Goal: Task Accomplishment & Management: Manage account settings

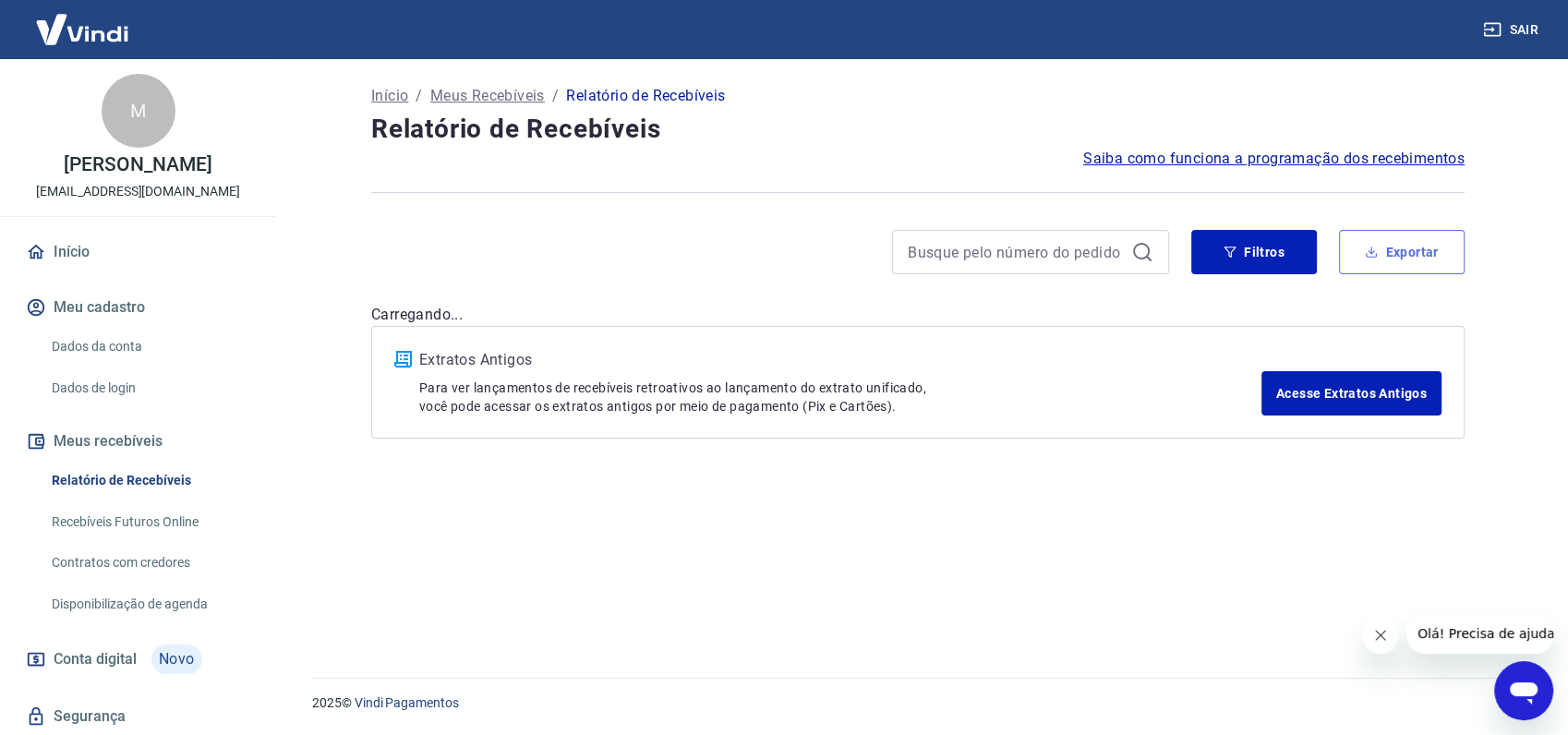
click at [1374, 259] on button "Exportar" at bounding box center [1402, 252] width 126 height 45
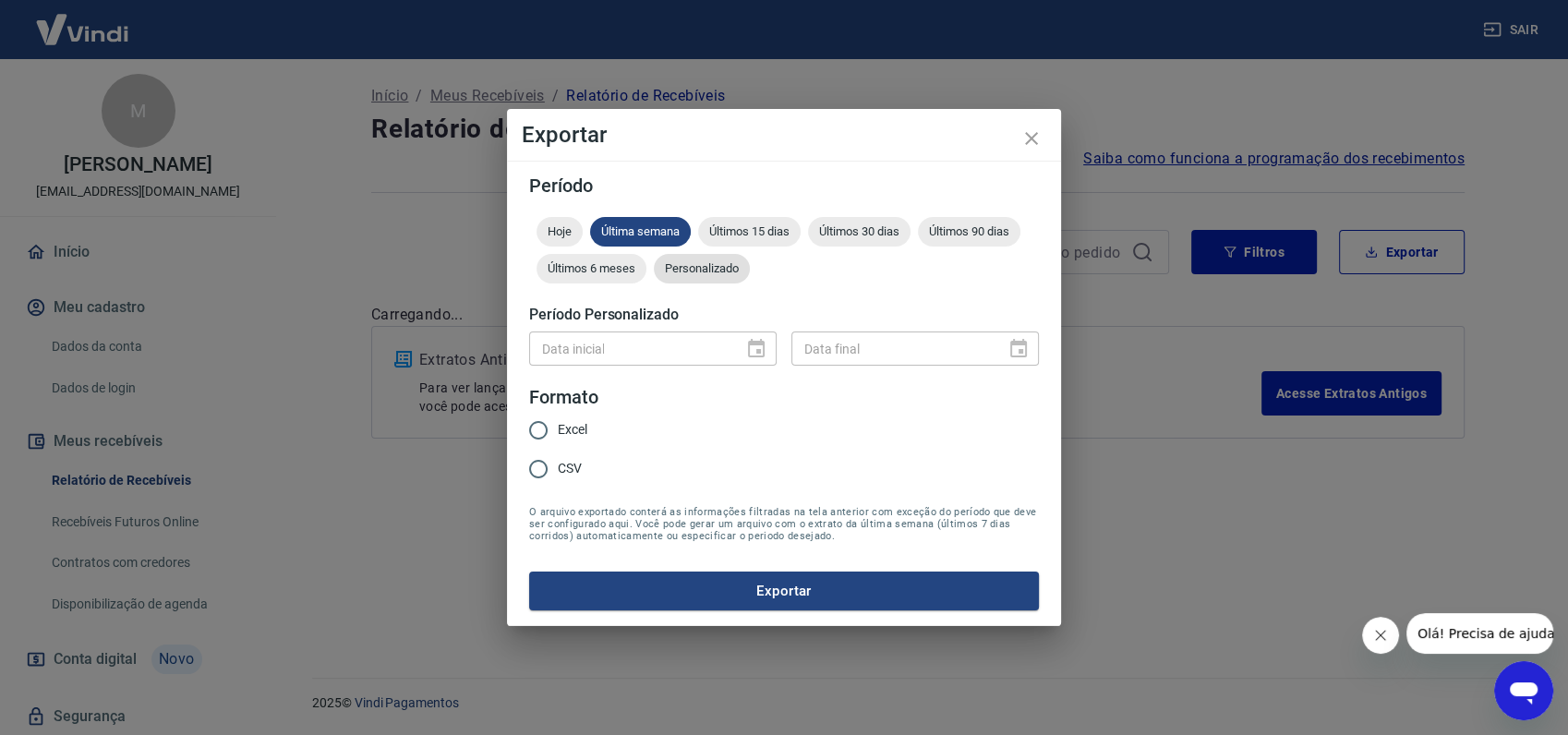
click at [696, 273] on span "Personalizado" at bounding box center [702, 268] width 96 height 14
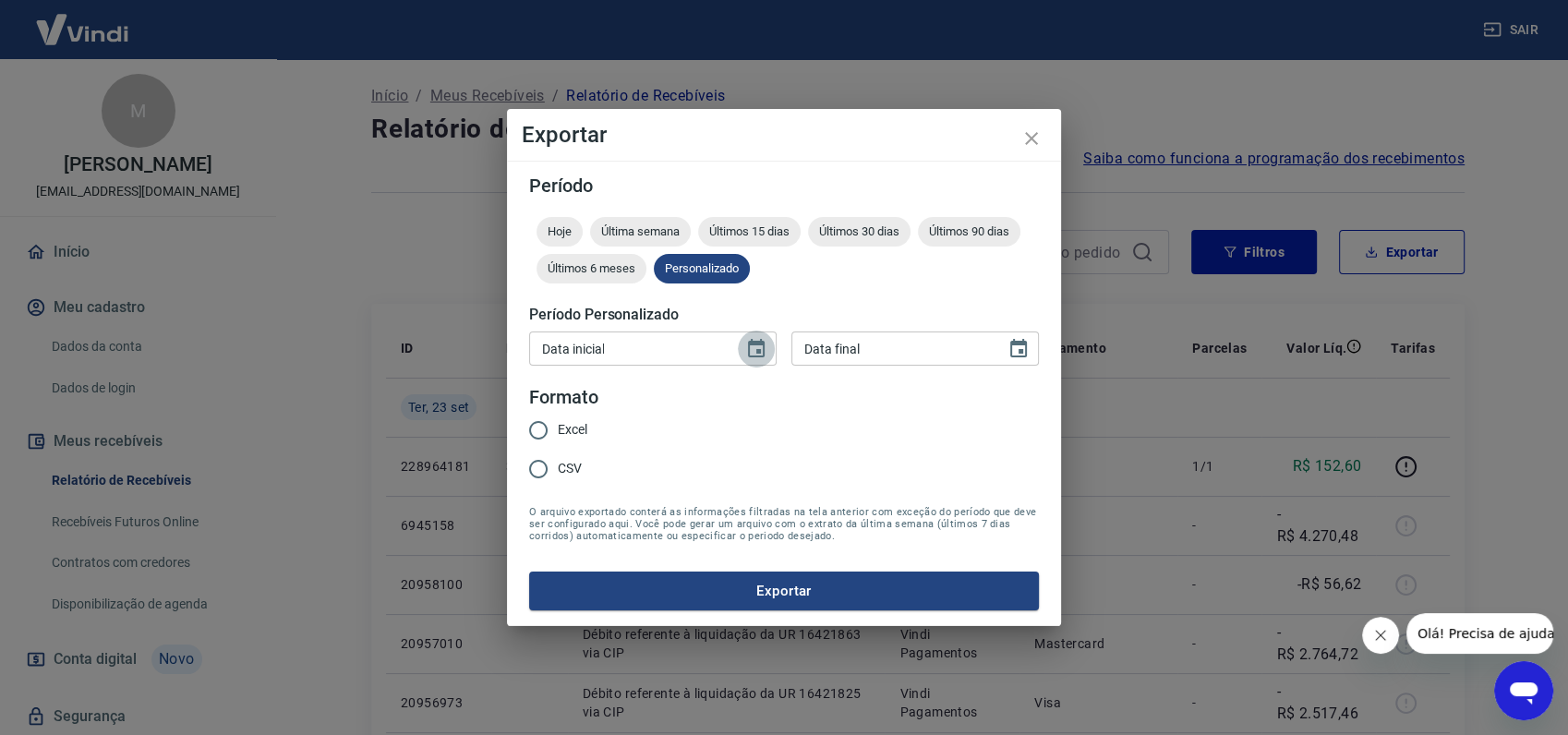
click at [758, 347] on icon "Choose date" at bounding box center [756, 348] width 22 height 22
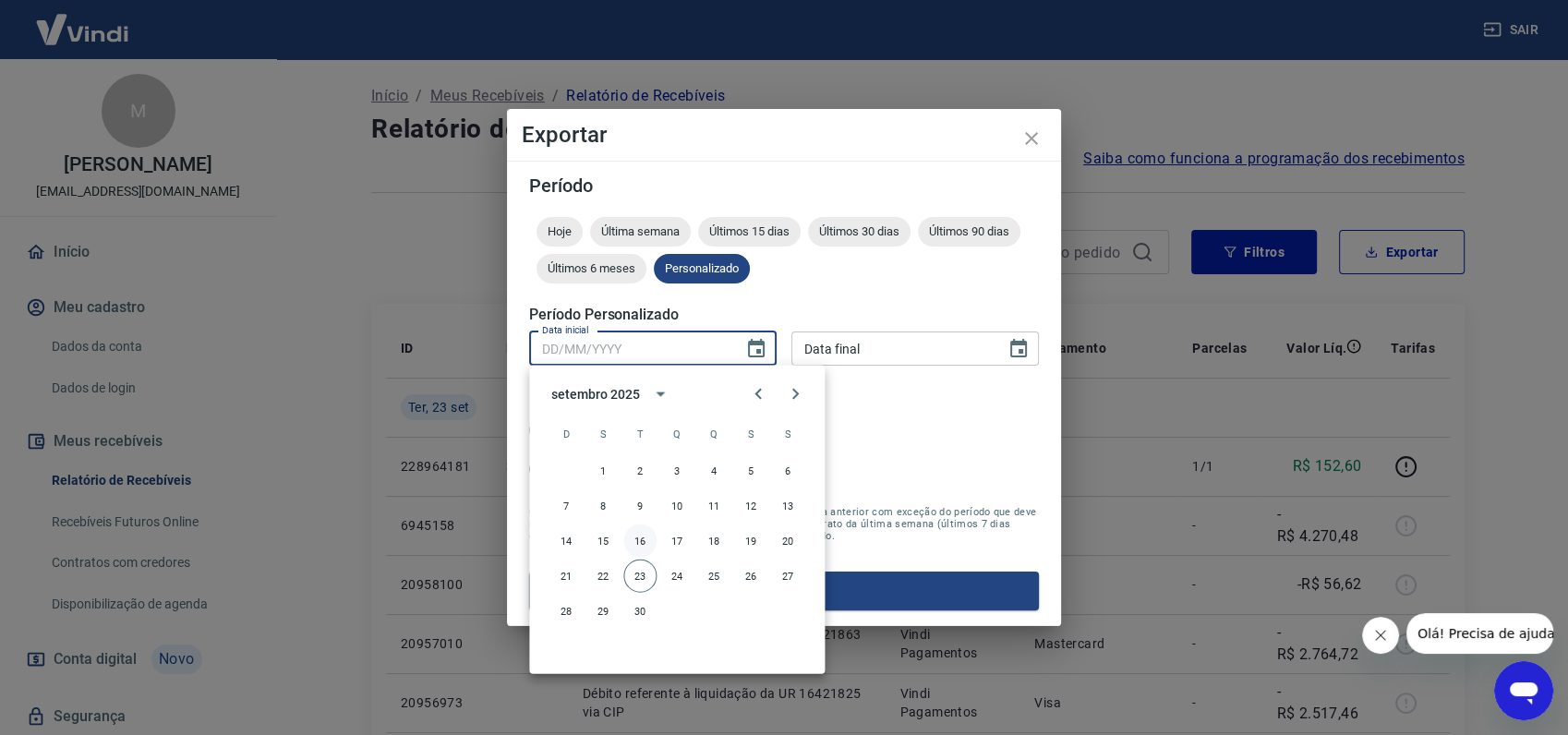
click at [645, 538] on button "16" at bounding box center [640, 541] width 33 height 33
type input "16/09/2025"
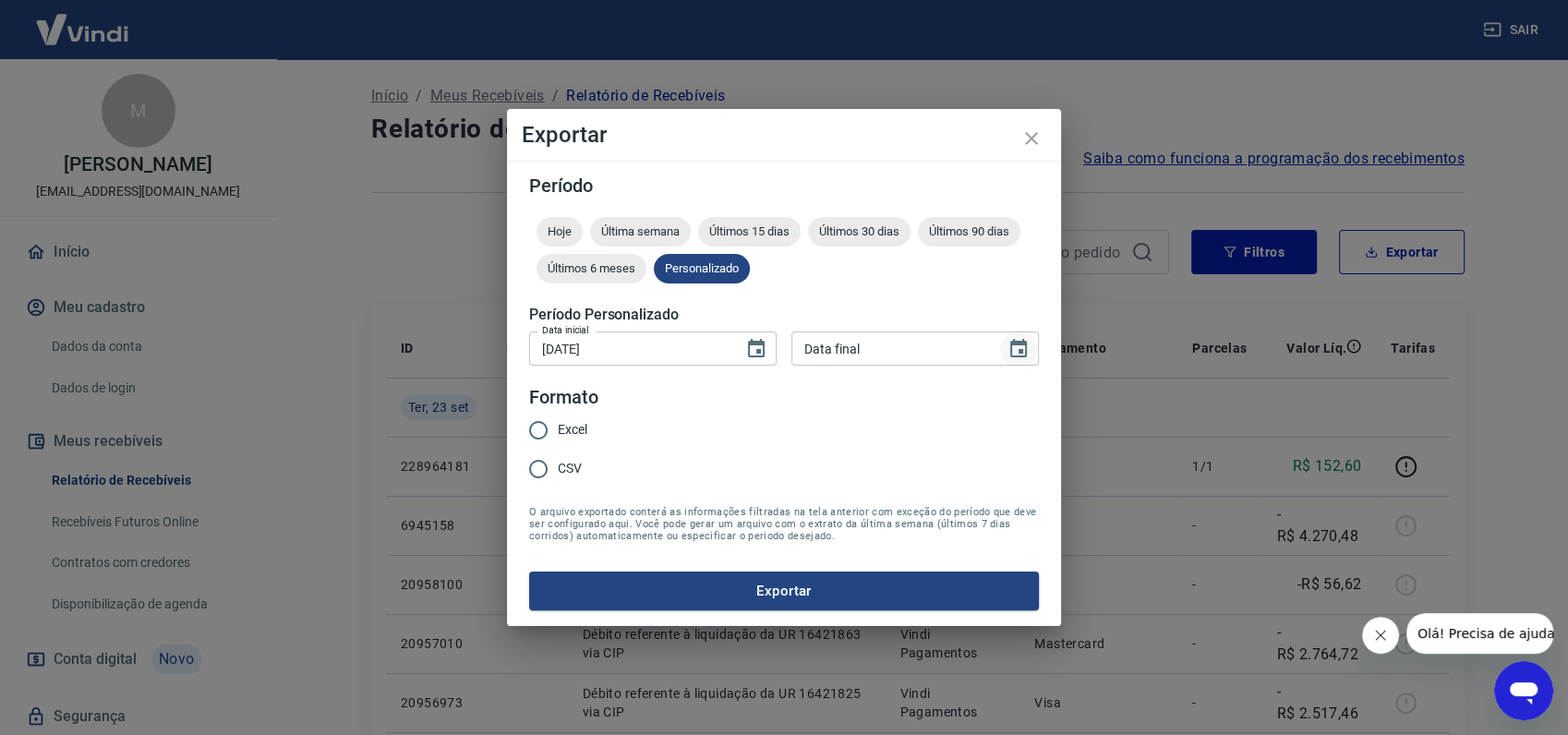
click at [1016, 351] on icon "Choose date" at bounding box center [1018, 348] width 22 height 22
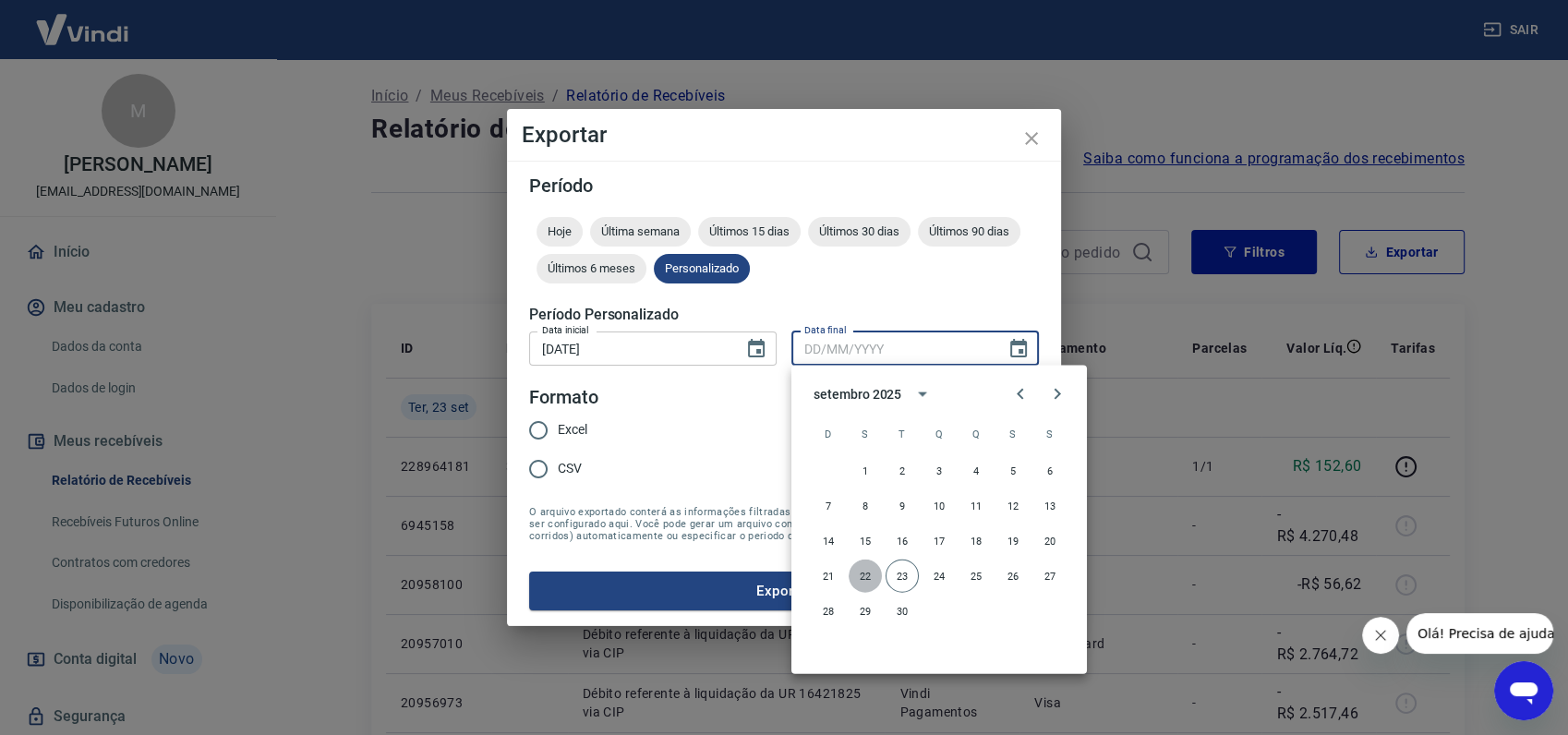
click at [861, 570] on button "22" at bounding box center [865, 576] width 33 height 33
type input "22/09/2025"
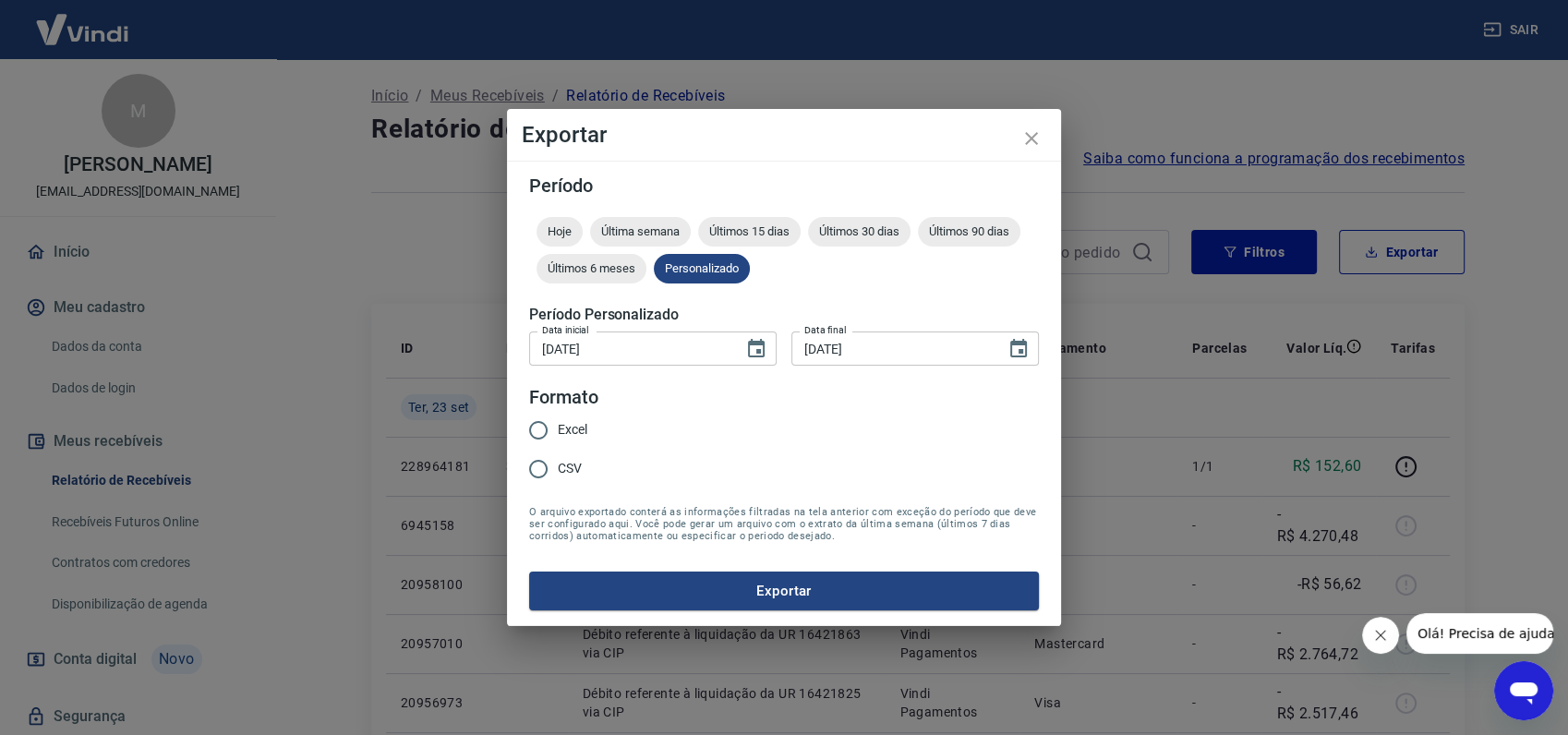
click at [543, 431] on input "Excel" at bounding box center [538, 430] width 39 height 39
radio input "true"
click at [705, 588] on button "Exportar" at bounding box center [784, 590] width 510 height 39
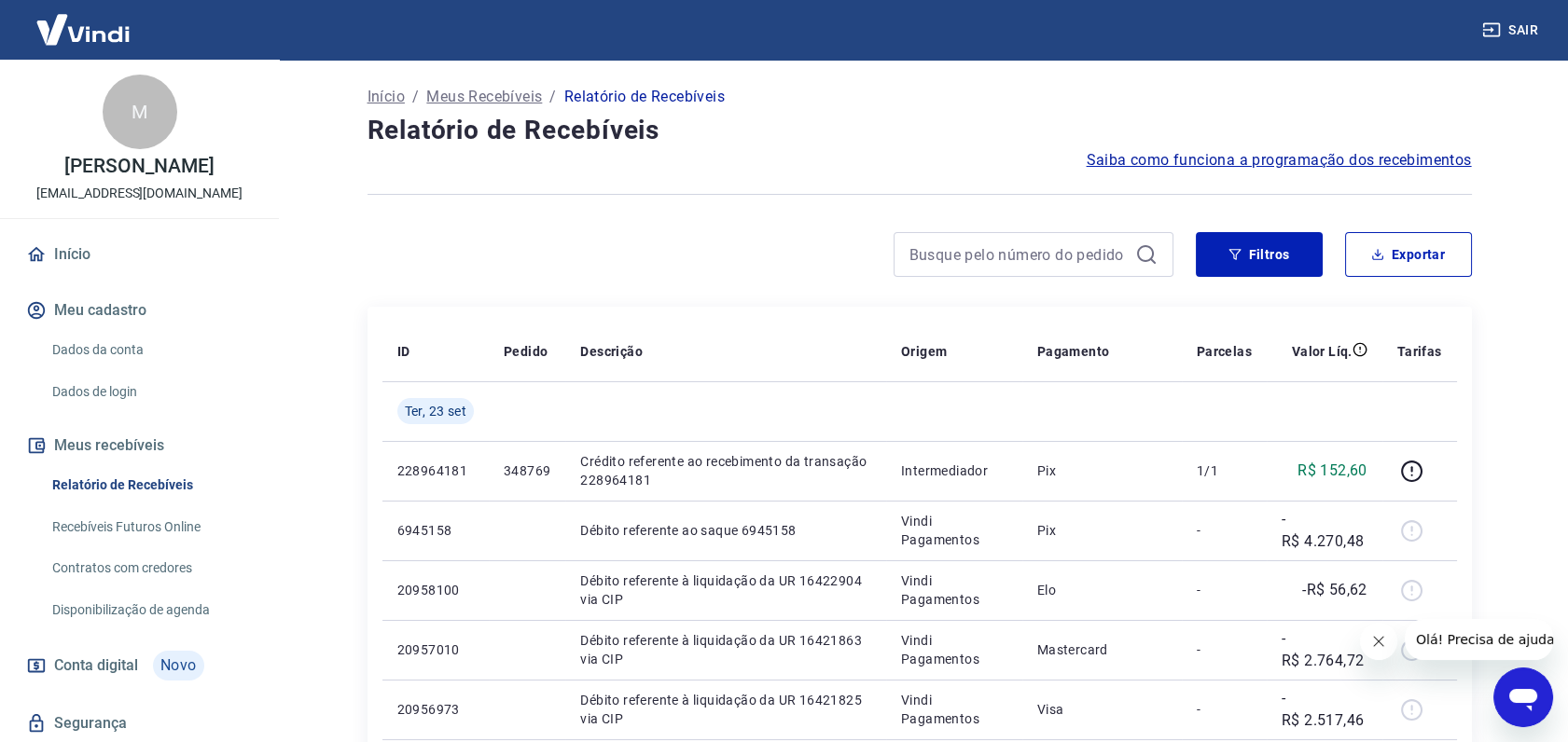
click at [922, 108] on div "Início / Meus Recebíveis / Relatório de Recebíveis" at bounding box center [920, 96] width 1104 height 30
